Goal: Check status: Check status

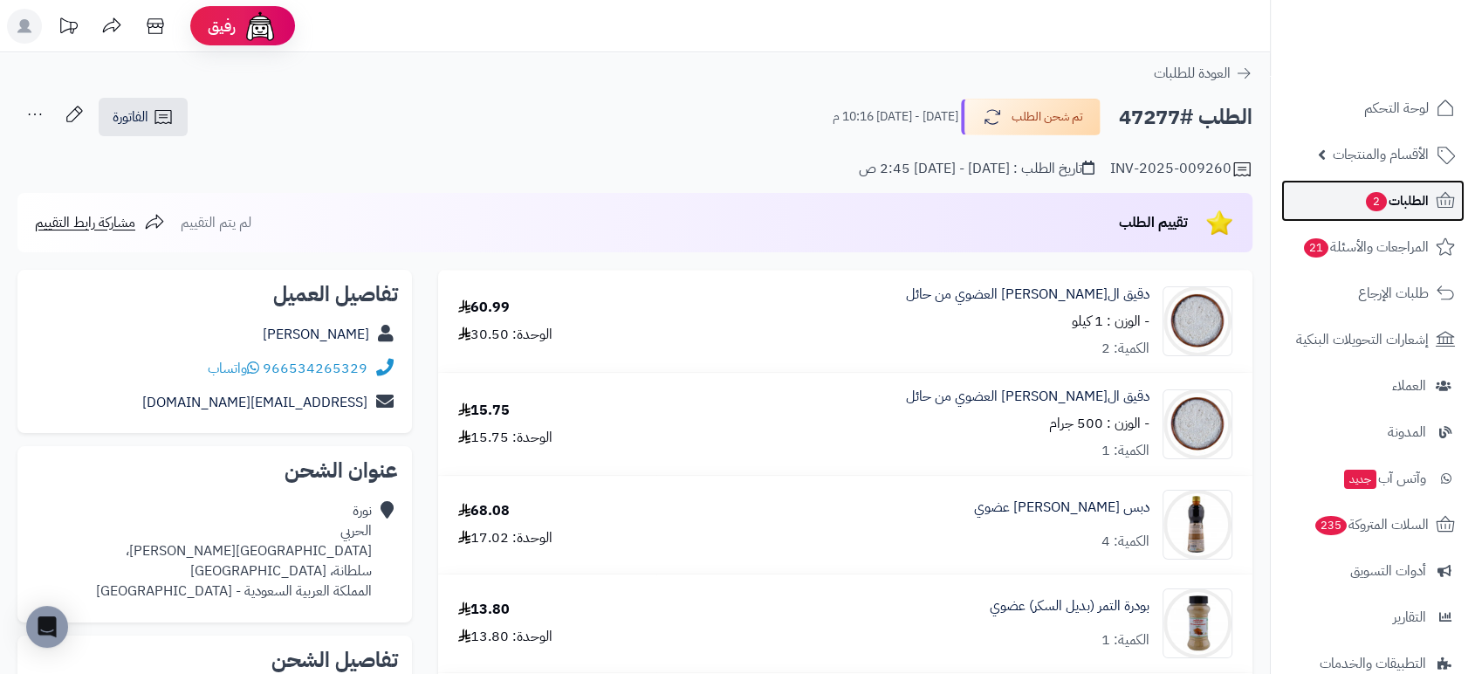
click at [1410, 198] on span "الطلبات 2" at bounding box center [1396, 200] width 65 height 24
click at [1412, 209] on span "الطلبات 2" at bounding box center [1396, 200] width 65 height 24
click at [1398, 203] on span "الطلبات 2" at bounding box center [1396, 200] width 65 height 24
click at [1410, 203] on span "الطلبات 2" at bounding box center [1396, 200] width 65 height 24
